Goal: Task Accomplishment & Management: Manage account settings

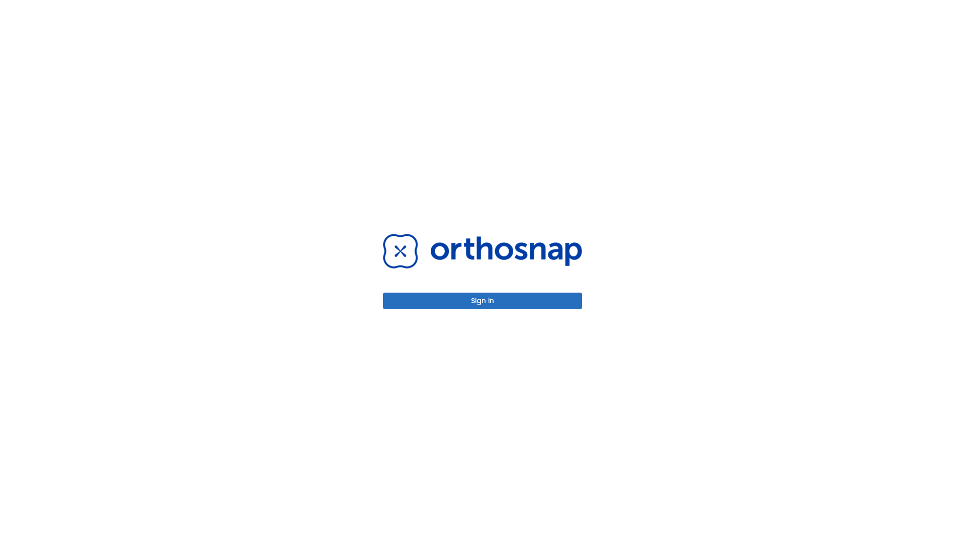
click at [482, 301] on button "Sign in" at bounding box center [482, 300] width 199 height 17
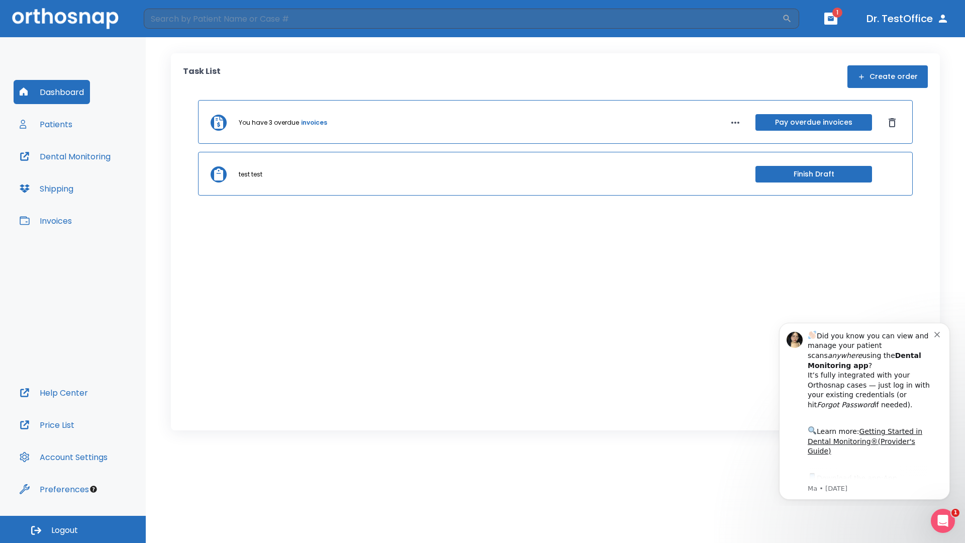
click at [73, 529] on span "Logout" at bounding box center [64, 530] width 27 height 11
